Goal: Check status: Check status

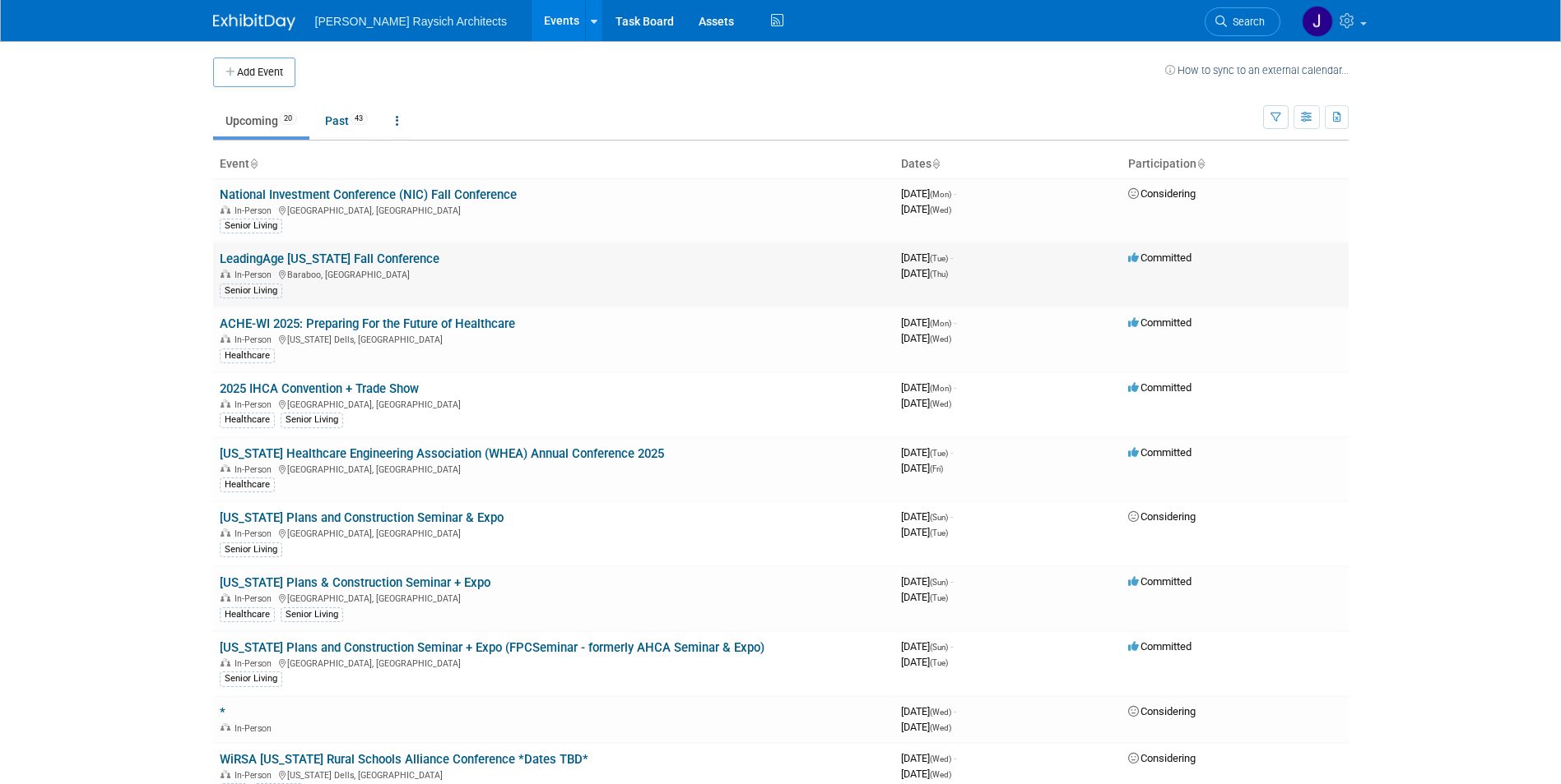
click at [359, 263] on link "LeadingAge [US_STATE] Fall Conference" at bounding box center [328, 259] width 219 height 15
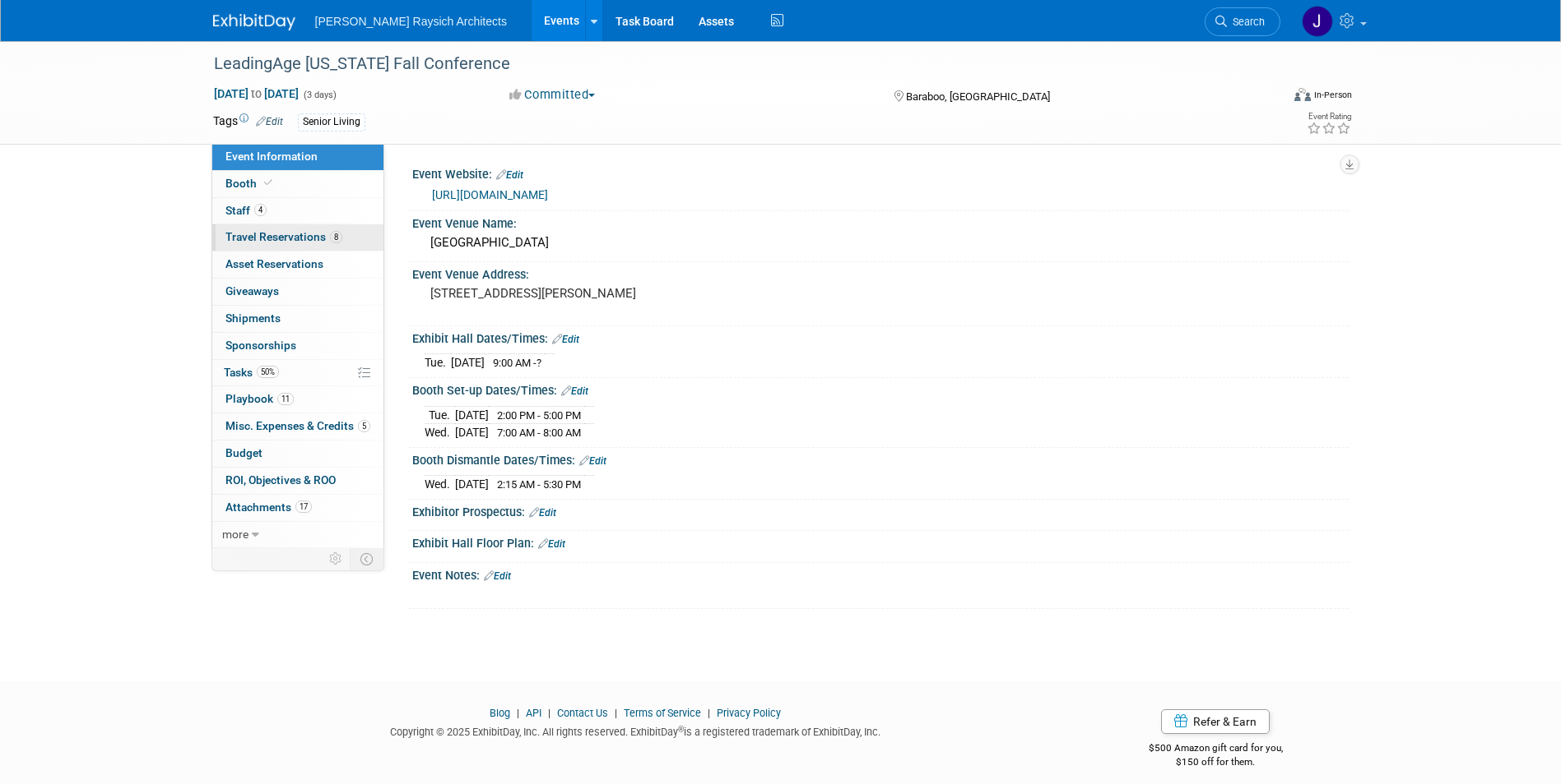
click at [301, 245] on link "8 Travel Reservations 8" at bounding box center [298, 237] width 172 height 27
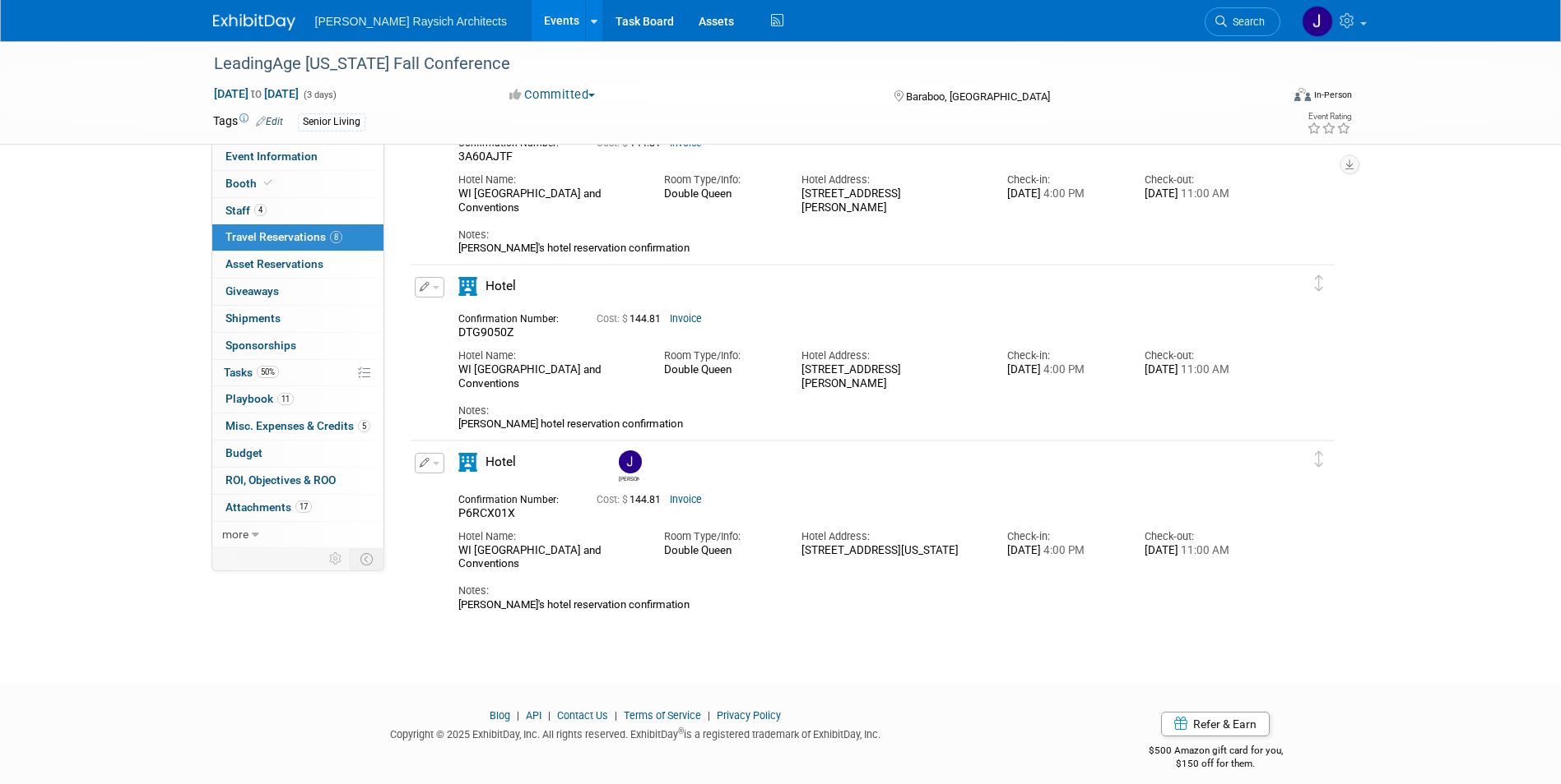
scroll to position [1017, 0]
click at [682, 495] on div "Cost: $ 144.81 Invoice" at bounding box center [893, 497] width 593 height 17
click at [684, 500] on link "Invoice" at bounding box center [685, 500] width 32 height 12
click at [692, 313] on link "Invoice" at bounding box center [685, 318] width 32 height 12
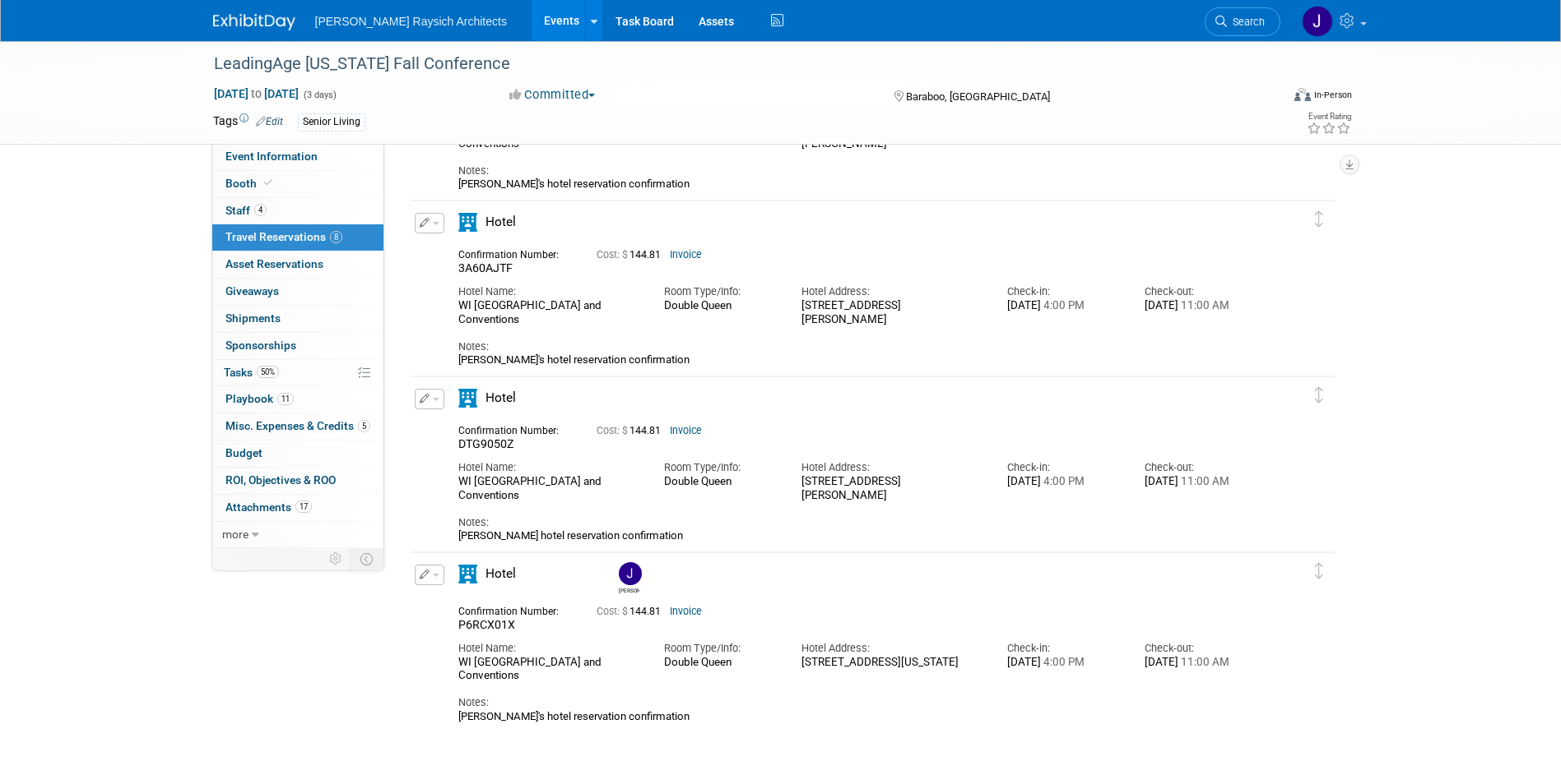
scroll to position [904, 0]
click at [687, 251] on link "Invoice" at bounding box center [685, 256] width 32 height 12
